Goal: Task Accomplishment & Management: Use online tool/utility

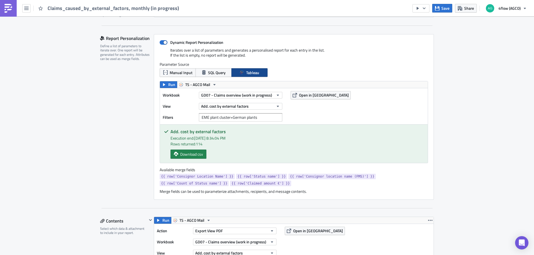
scroll to position [111, 0]
click at [162, 44] on span at bounding box center [164, 43] width 8 height 4
click at [162, 44] on input "Dynamic Report Personalization" at bounding box center [163, 43] width 4 height 4
checkbox input "false"
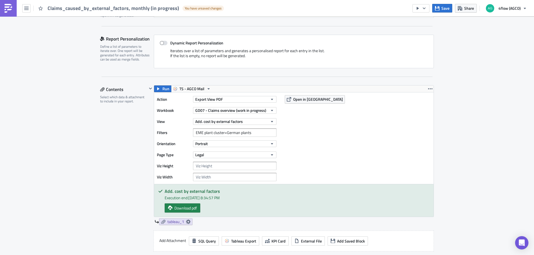
click at [121, 145] on div "Contents Select which data & attachment to include in your report." at bounding box center [123, 192] width 47 height 214
click at [179, 208] on span "Download pdf" at bounding box center [185, 208] width 23 height 6
click at [118, 175] on div "Contents Select which data & attachment to include in your report." at bounding box center [123, 192] width 47 height 214
click at [219, 134] on input "EME plant cluster=German plants" at bounding box center [234, 133] width 83 height 8
click at [191, 90] on span "TS - AGCO Mail" at bounding box center [191, 89] width 25 height 7
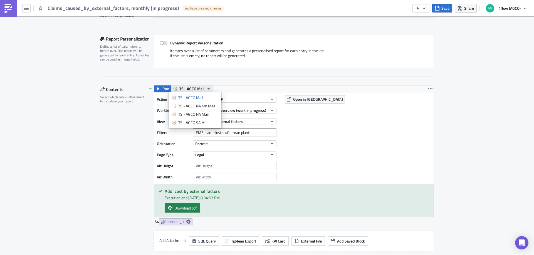
click at [192, 88] on span "TS - AGCO Mail" at bounding box center [191, 89] width 25 height 7
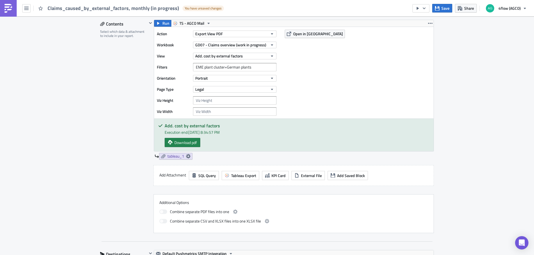
scroll to position [167, 0]
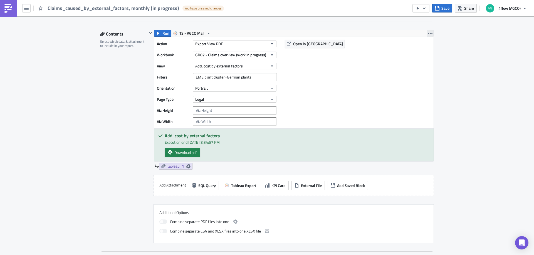
click at [429, 32] on icon "button" at bounding box center [430, 33] width 4 height 4
click at [237, 186] on span "Tableau Export" at bounding box center [243, 186] width 25 height 6
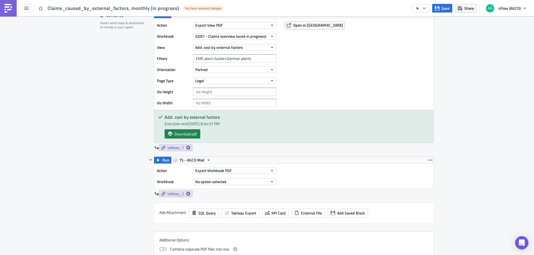
scroll to position [195, 0]
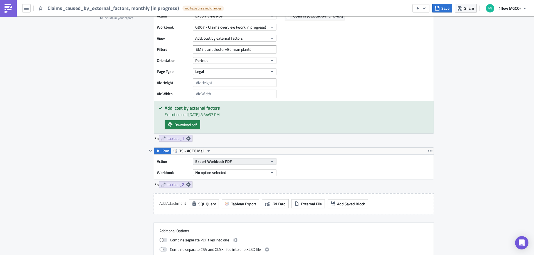
click at [220, 161] on span "Export Workbook PDF" at bounding box center [213, 162] width 36 height 6
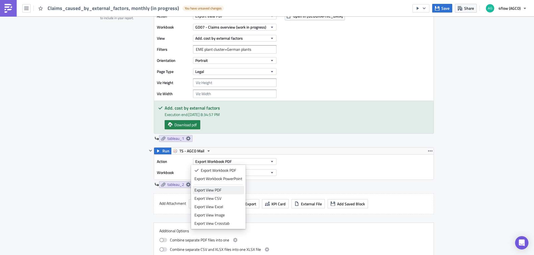
click at [220, 191] on div "Export View PDF" at bounding box center [218, 191] width 48 height 6
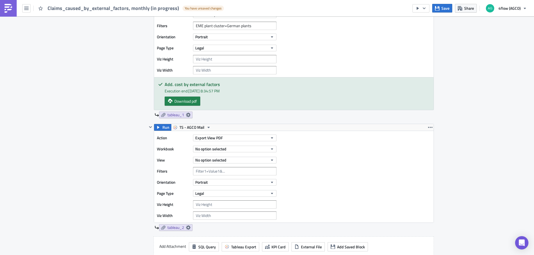
scroll to position [278, 0]
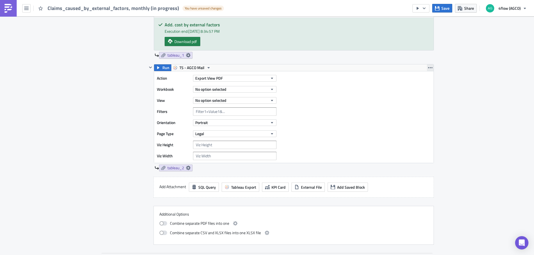
click at [428, 67] on icon "button" at bounding box center [430, 68] width 4 height 4
click at [418, 99] on div "Remove" at bounding box center [431, 101] width 37 height 6
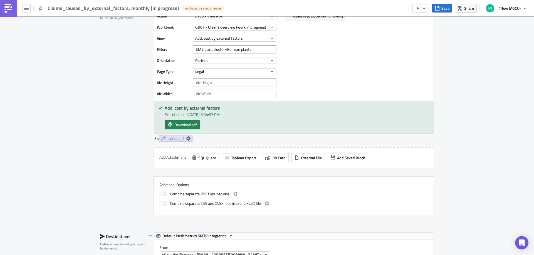
scroll to position [83, 0]
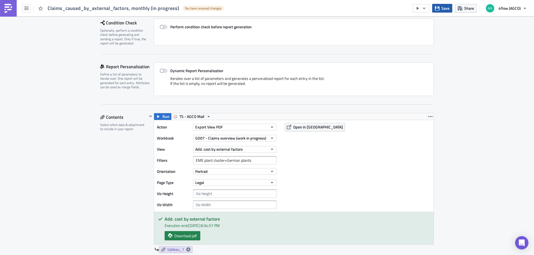
click at [440, 11] on button "Save" at bounding box center [442, 8] width 20 height 9
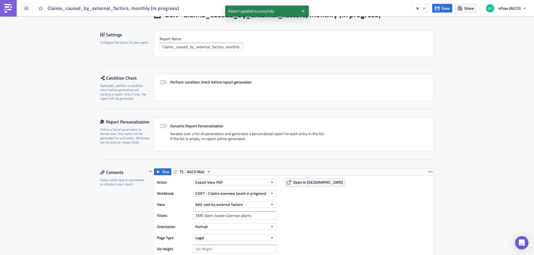
scroll to position [0, 0]
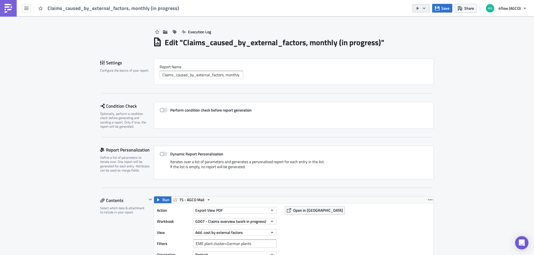
click at [427, 9] on button "button" at bounding box center [420, 8] width 17 height 8
click at [431, 23] on div "Send Just to Me" at bounding box center [437, 22] width 43 height 6
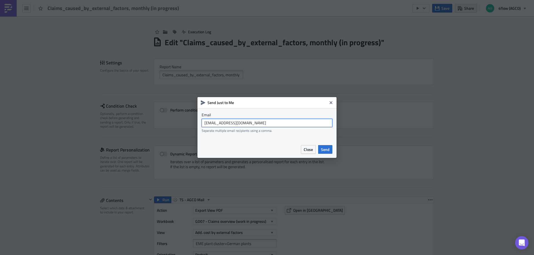
click at [277, 126] on input "[EMAIL_ADDRESS][DOMAIN_NAME]" at bounding box center [267, 123] width 131 height 8
click at [245, 125] on input "[PERSON_NAME]@4flow" at bounding box center [267, 123] width 131 height 8
type input "[PERSON_NAME][EMAIL_ADDRESS][DOMAIN_NAME]"
click at [330, 150] on button "Send" at bounding box center [325, 149] width 14 height 9
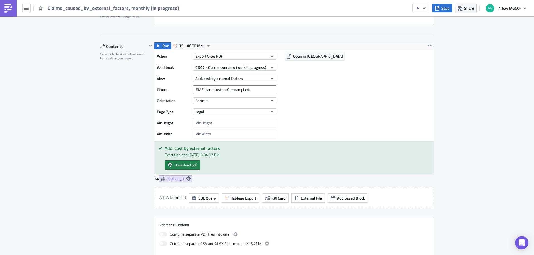
scroll to position [139, 0]
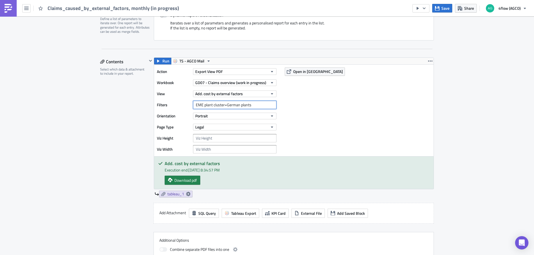
click at [202, 104] on input "EME plant cluster=German plants" at bounding box center [234, 105] width 83 height 8
click at [211, 105] on input "EMEplant cluster=German plants" at bounding box center [234, 105] width 83 height 8
type input "EMEplantcluster=German plants"
click at [439, 8] on icon "button" at bounding box center [437, 8] width 4 height 4
click at [428, 60] on icon "button" at bounding box center [430, 61] width 4 height 4
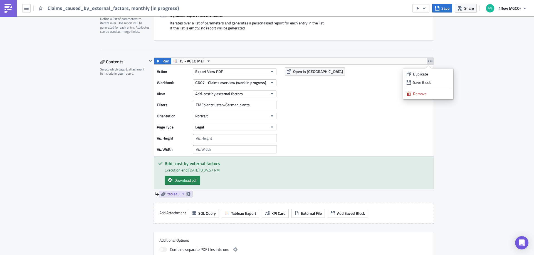
click at [428, 60] on icon "button" at bounding box center [430, 61] width 4 height 4
click at [425, 10] on icon "button" at bounding box center [424, 8] width 4 height 4
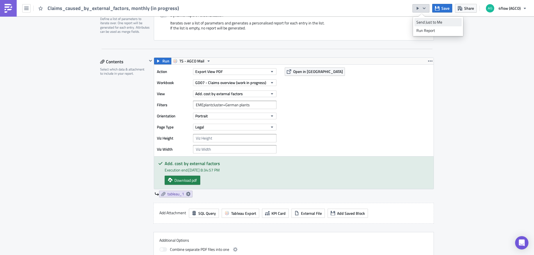
click at [430, 24] on div "Send Just to Me" at bounding box center [437, 22] width 43 height 6
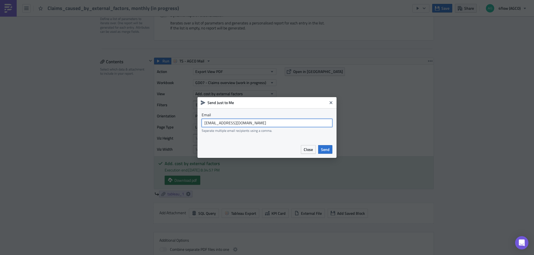
click at [290, 122] on input "[EMAIL_ADDRESS][DOMAIN_NAME]" at bounding box center [267, 123] width 131 height 8
type input "[PERSON_NAME][EMAIL_ADDRESS][DOMAIN_NAME]"
click at [322, 146] on button "Send" at bounding box center [325, 149] width 14 height 9
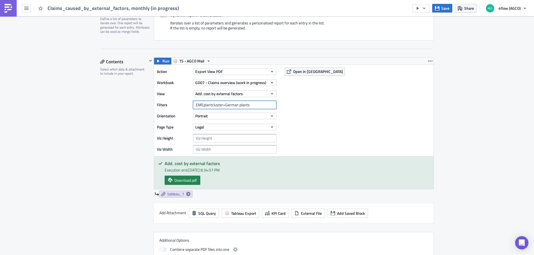
click at [237, 106] on input "EMEplantcluster=German plants" at bounding box center [234, 105] width 83 height 8
type input "EMEplantcluster=Germanplants"
click at [129, 129] on div "Contents Select which data & attachment to include in your report." at bounding box center [123, 165] width 47 height 214
click at [443, 11] on span "Save" at bounding box center [445, 8] width 8 height 6
click at [425, 9] on icon "button" at bounding box center [424, 8] width 4 height 4
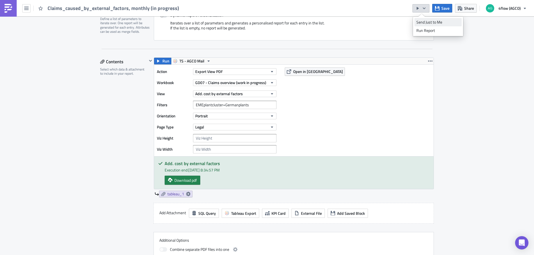
click at [433, 22] on div "Send Just to Me" at bounding box center [437, 22] width 43 height 6
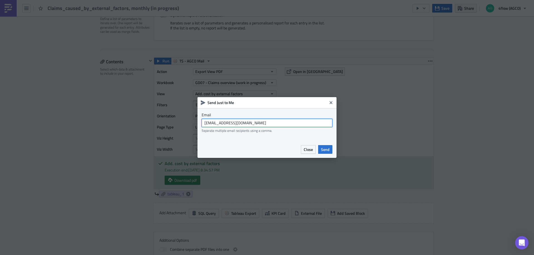
click at [297, 125] on input "[EMAIL_ADDRESS][DOMAIN_NAME]" at bounding box center [267, 123] width 131 height 8
paste input "[PERSON_NAME][EMAIL_ADDRESS][DOMAIN_NAME]"
type input "[PERSON_NAME][EMAIL_ADDRESS][DOMAIN_NAME]"
click at [322, 146] on button "Send" at bounding box center [325, 149] width 14 height 9
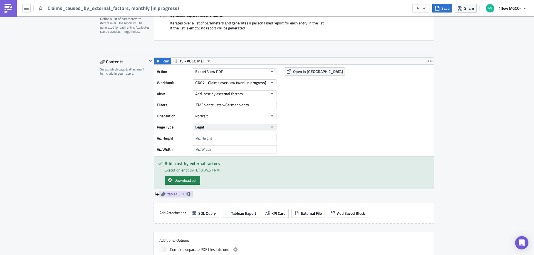
click at [270, 127] on icon "button" at bounding box center [272, 127] width 4 height 4
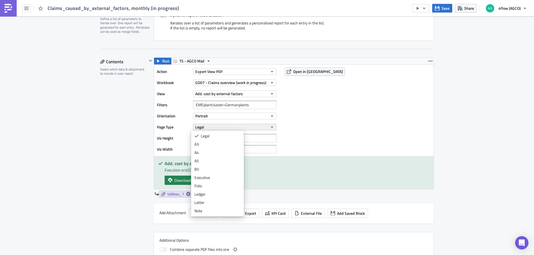
click at [270, 127] on icon "button" at bounding box center [272, 127] width 4 height 4
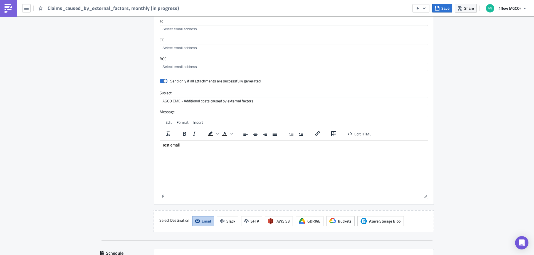
scroll to position [445, 0]
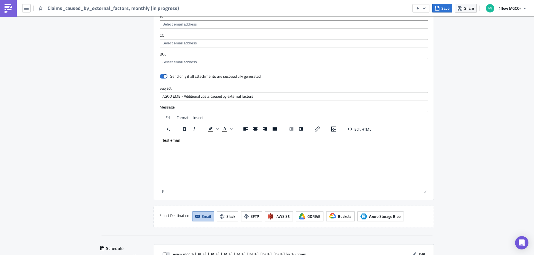
click at [183, 138] on p "Test email" at bounding box center [293, 140] width 263 height 4
click at [178, 138] on p "Rich Text Area. Press ALT-0 for help." at bounding box center [293, 140] width 263 height 4
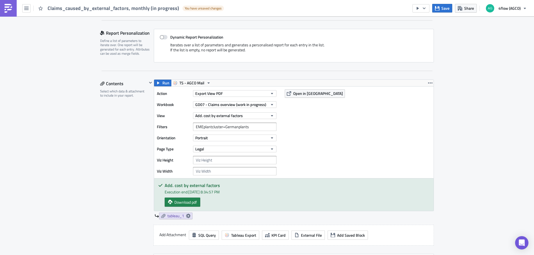
scroll to position [83, 0]
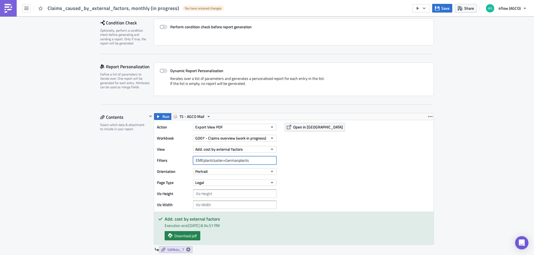
click at [202, 162] on input "EMEplantcluster=Germanplants" at bounding box center [234, 160] width 83 height 8
click at [210, 160] on input "EME plantcluster=Germanplants" at bounding box center [234, 160] width 83 height 8
click at [223, 162] on input "EME plant cluster=Germanplants" at bounding box center [234, 160] width 83 height 8
click at [237, 161] on input "EME plant cluster=Germanplants" at bounding box center [234, 160] width 83 height 8
type input "EME plant cluster=German plants"
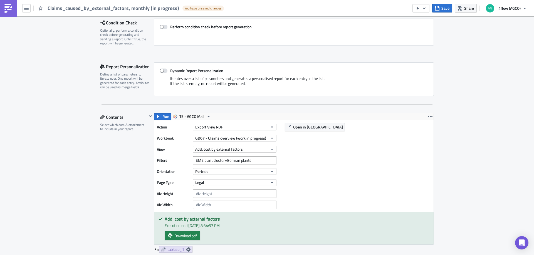
click at [111, 187] on div "Contents Select which data & attachment to include in your report." at bounding box center [123, 220] width 47 height 214
drag, startPoint x: 193, startPoint y: 161, endPoint x: 175, endPoint y: 163, distance: 18.0
click at [175, 163] on div "Filters EME plant cluster=German plants" at bounding box center [218, 160] width 122 height 8
click at [121, 174] on div "Contents Select which data & attachment to include in your report." at bounding box center [123, 220] width 47 height 214
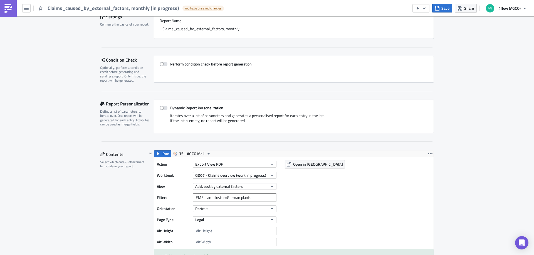
scroll to position [28, 0]
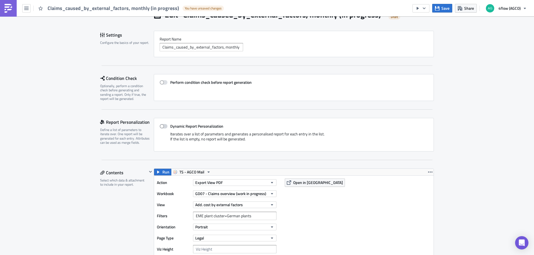
click at [160, 127] on span at bounding box center [164, 126] width 8 height 4
click at [161, 127] on input "Dynamic Report Personalization" at bounding box center [163, 127] width 4 height 4
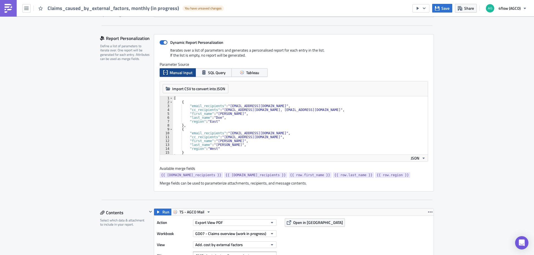
scroll to position [111, 0]
click at [207, 69] on button "SQL Query" at bounding box center [213, 73] width 36 height 9
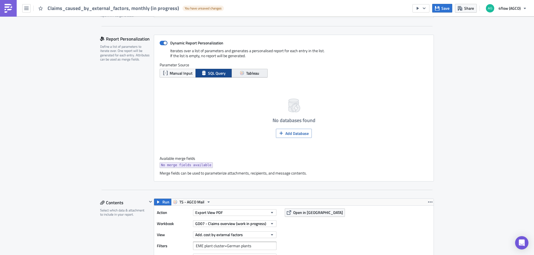
click at [240, 71] on icon "button" at bounding box center [242, 73] width 4 height 4
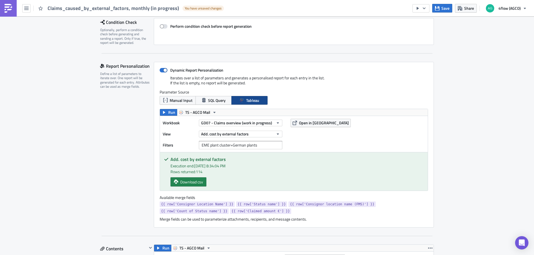
scroll to position [83, 0]
click at [188, 104] on button "Manual Input" at bounding box center [178, 101] width 36 height 9
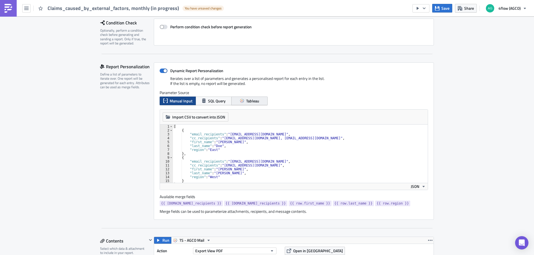
click at [236, 97] on button "Tableau" at bounding box center [249, 101] width 36 height 9
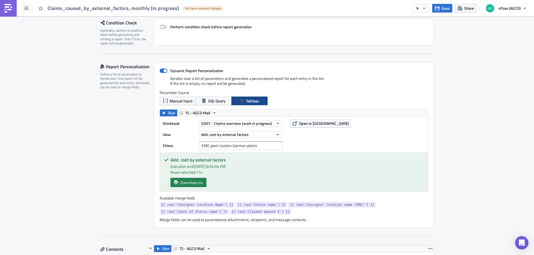
drag, startPoint x: 282, startPoint y: 206, endPoint x: 260, endPoint y: 216, distance: 23.4
click at [260, 217] on div "Available merge fields {{ row['Consignor Location Name'] }} {{ row['Status name…" at bounding box center [294, 209] width 268 height 27
drag, startPoint x: 277, startPoint y: 206, endPoint x: 352, endPoint y: 208, distance: 74.3
click at [352, 208] on div "{{ row['Consignor Location Name'] }} {{ row['Status name'] }} {{ row['Consignor…" at bounding box center [294, 209] width 268 height 14
click at [313, 213] on div "{{ row['Consignor Location Name'] }} {{ row['Status name'] }} {{ row['Consignor…" at bounding box center [294, 209] width 268 height 14
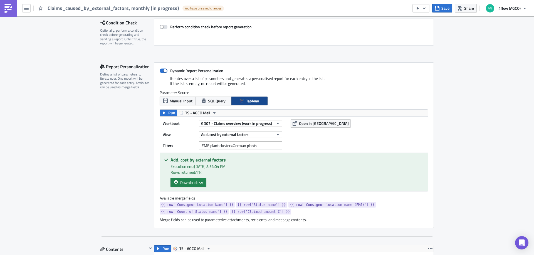
click at [231, 213] on span "{{ row['Claimed amount €'] }}" at bounding box center [260, 212] width 58 height 6
click at [231, 212] on span "{{ row['Claimed amount €'] }}" at bounding box center [260, 212] width 58 height 6
drag, startPoint x: 213, startPoint y: 211, endPoint x: 158, endPoint y: 213, distance: 55.9
click at [160, 213] on div "{{ row['Consignor Location Name'] }} {{ row['Status name'] }} {{ row['Consignor…" at bounding box center [294, 209] width 268 height 14
copy span "{{ row['Claimed amount €'] }}"
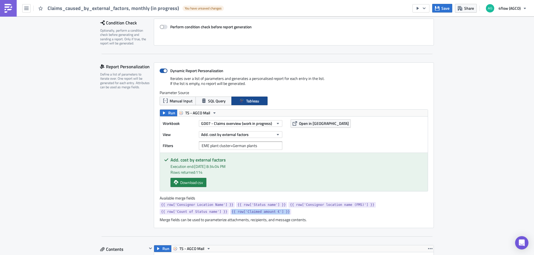
click at [161, 70] on span at bounding box center [164, 71] width 8 height 4
click at [161, 70] on input "Dynamic Report Personalization" at bounding box center [163, 71] width 4 height 4
checkbox input "false"
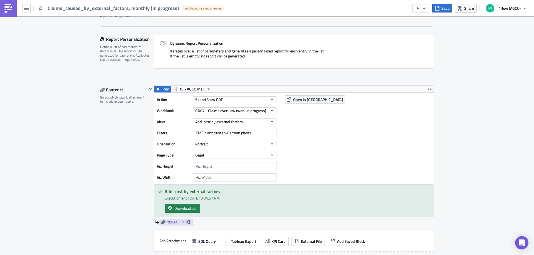
scroll to position [111, 0]
drag, startPoint x: 222, startPoint y: 134, endPoint x: 183, endPoint y: 132, distance: 38.4
click at [183, 132] on div "Filters EME plant cluster=German plants" at bounding box center [218, 133] width 122 height 8
paste input "{{ row['Claimed amount €'] }}"
type input "EME plant cluster=German plants"
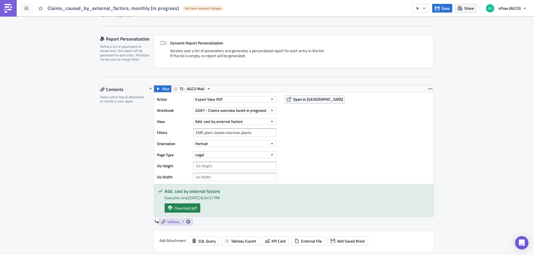
click at [128, 136] on div "Contents Select which data & attachment to include in your report." at bounding box center [123, 192] width 47 height 214
